Goal: Information Seeking & Learning: Learn about a topic

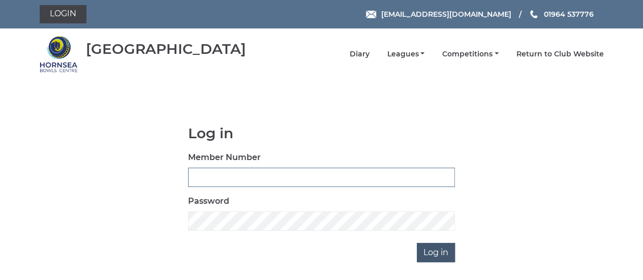
type input "0894"
click at [441, 251] on input "Log in" at bounding box center [436, 252] width 38 height 19
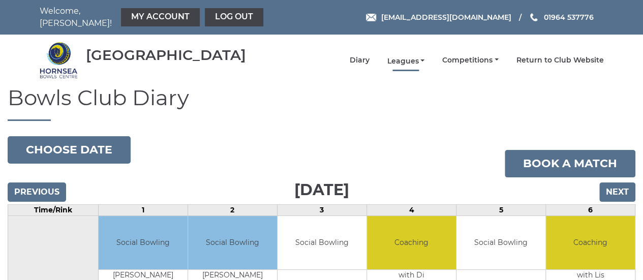
click at [420, 56] on link "Leagues" at bounding box center [406, 61] width 38 height 10
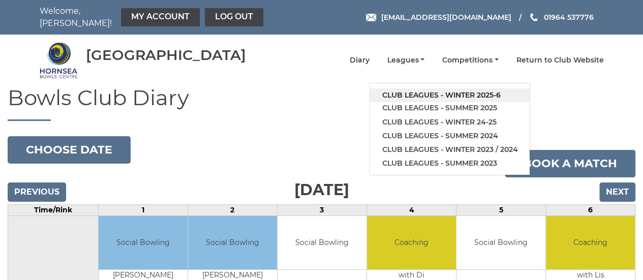
click at [434, 90] on link "Club leagues - Winter 2025-6" at bounding box center [449, 95] width 160 height 14
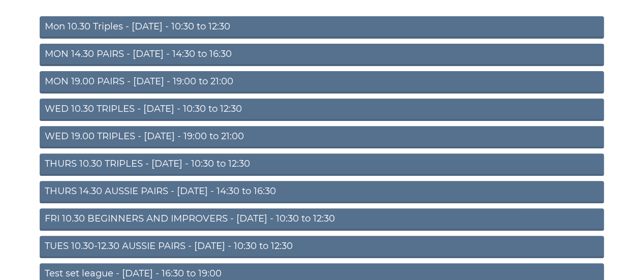
scroll to position [134, 0]
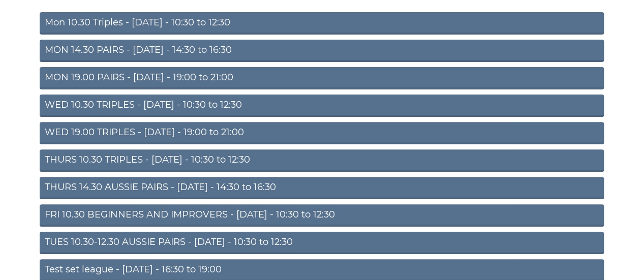
click at [166, 235] on link "TUES 10.30-12.30 AUSSIE PAIRS - [DATE] - 10:30 to 12:30" at bounding box center [322, 243] width 564 height 22
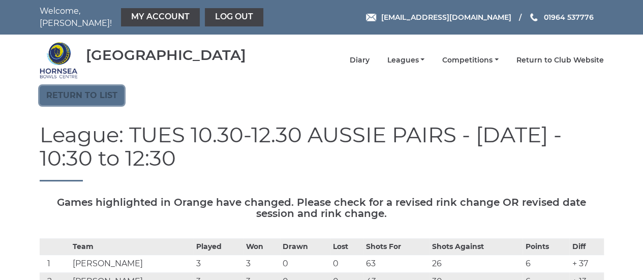
click at [85, 86] on link "Return to list" at bounding box center [82, 95] width 84 height 19
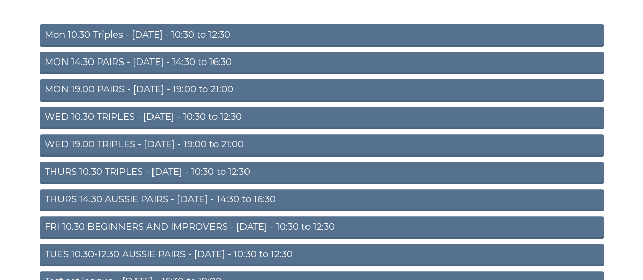
scroll to position [132, 0]
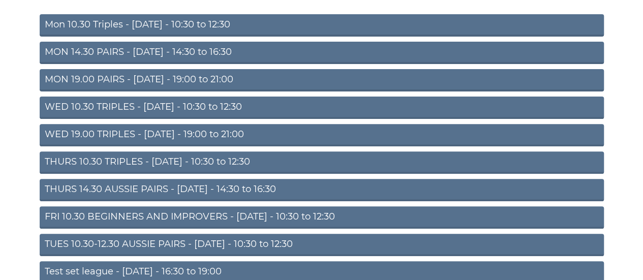
click at [143, 156] on link "THURS 10.30 TRIPLES - [DATE] - 10:30 to 12:30" at bounding box center [322, 162] width 564 height 22
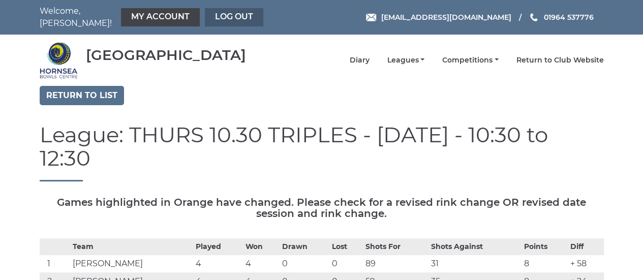
click at [223, 12] on link "Log out" at bounding box center [234, 17] width 58 height 18
